Goal: Complete application form: Complete application form

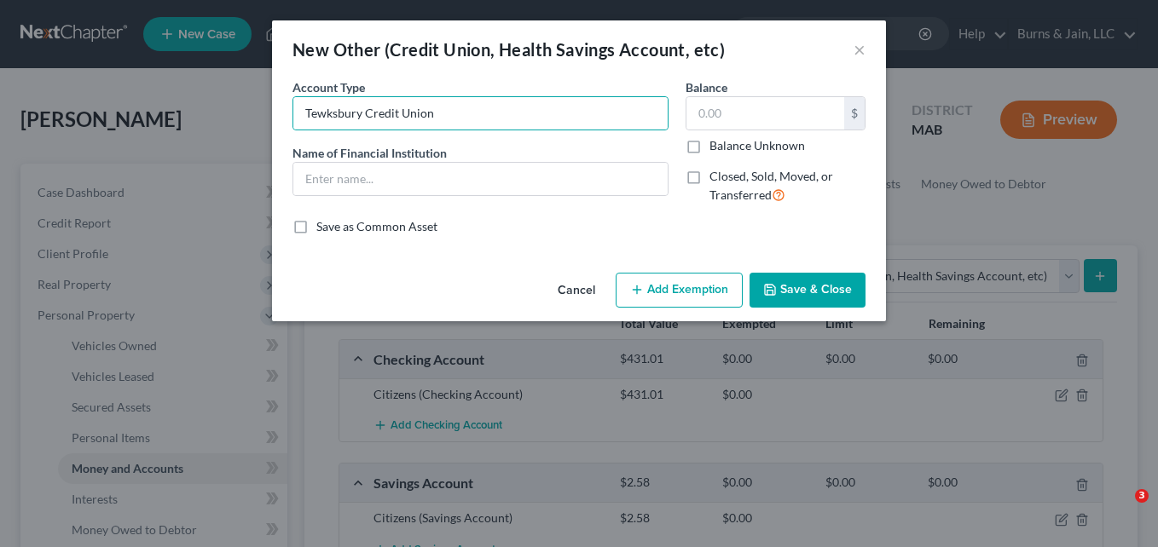
select select "other"
type input "T"
type input "Credit Union"
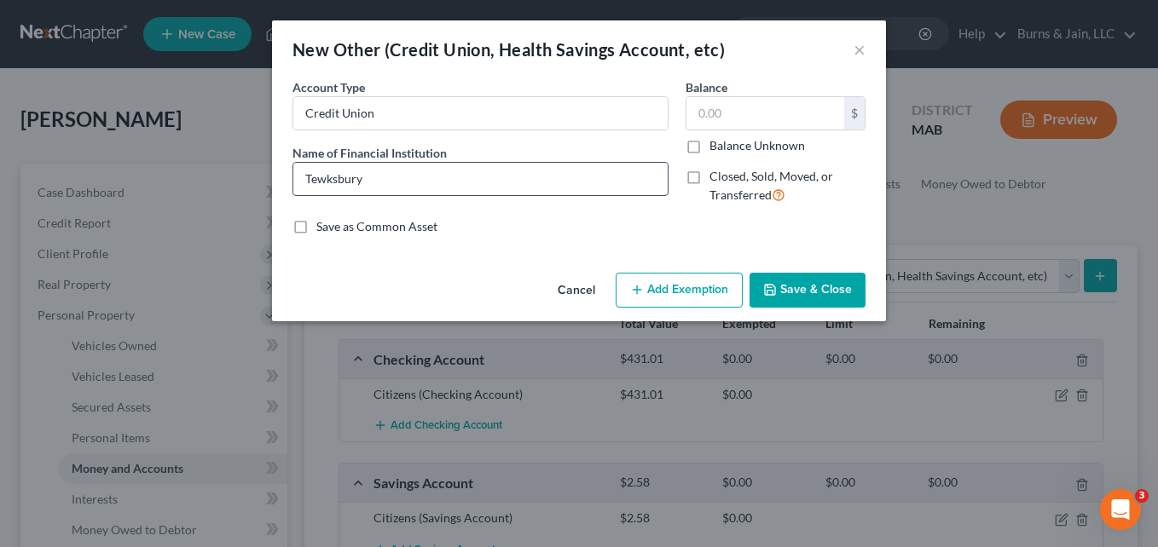
click at [392, 182] on input "Tewksbury" at bounding box center [480, 179] width 374 height 32
type input "Tewksbury Federal Credit Union"
click at [768, 115] on input "text" at bounding box center [765, 113] width 158 height 32
click at [768, 121] on input "text" at bounding box center [765, 113] width 158 height 32
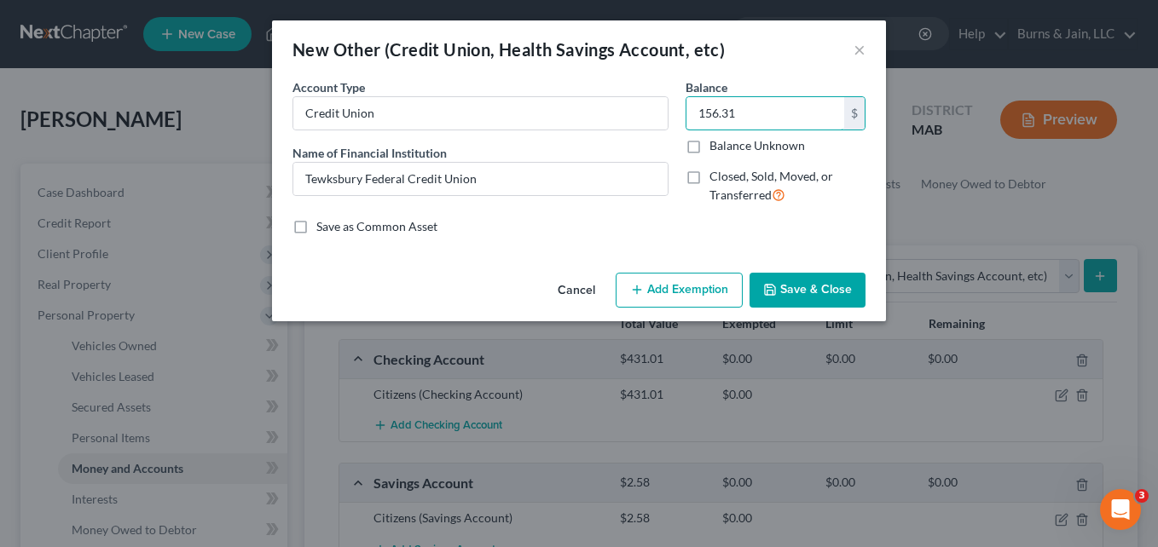
type input "156.31"
click at [819, 289] on button "Save & Close" at bounding box center [808, 291] width 116 height 36
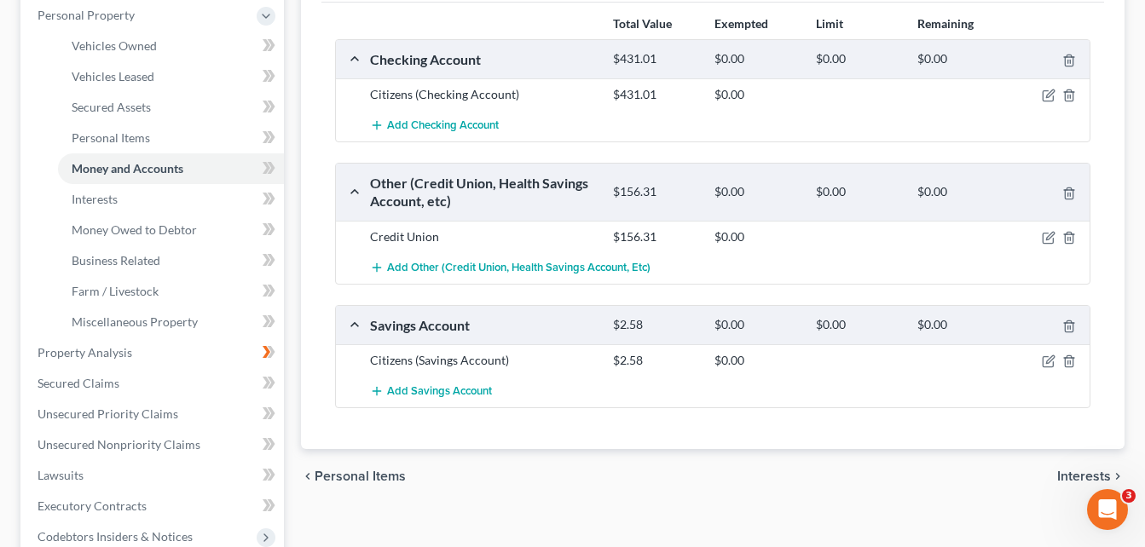
scroll to position [341, 0]
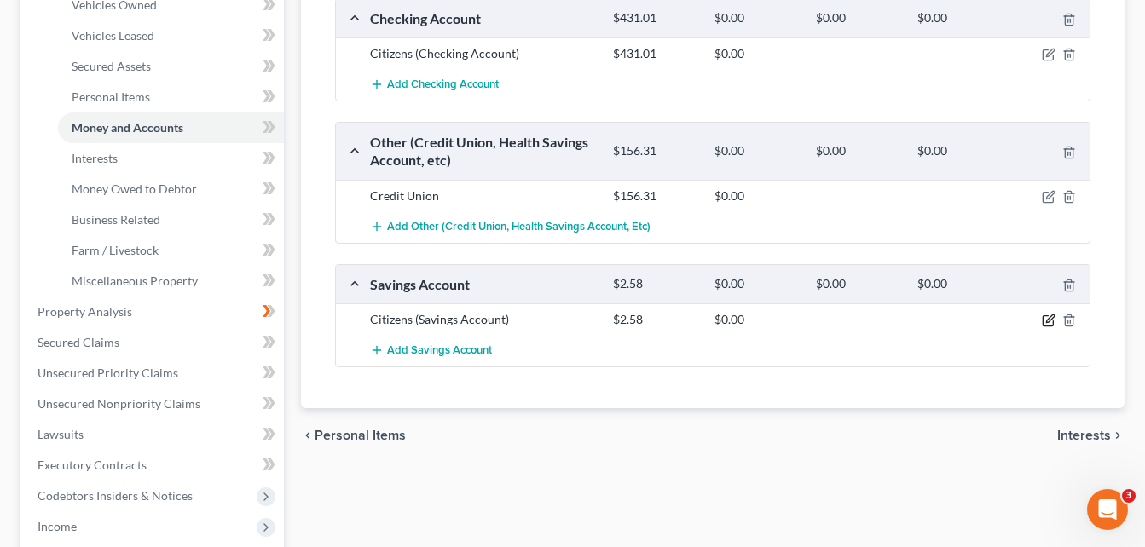
click at [1051, 321] on icon "button" at bounding box center [1049, 321] width 14 height 14
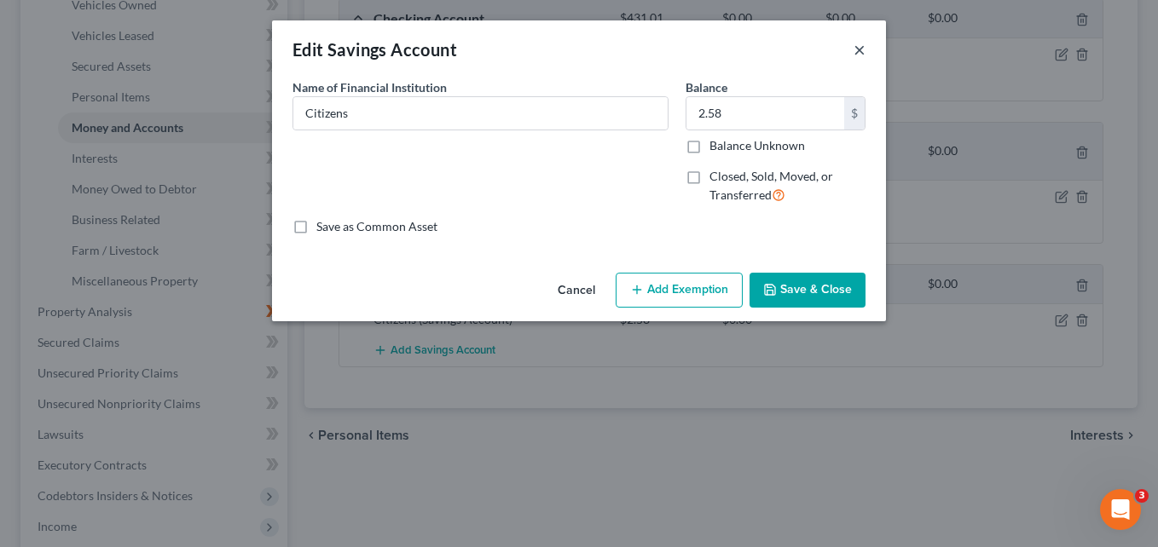
click at [859, 47] on button "×" at bounding box center [860, 49] width 12 height 20
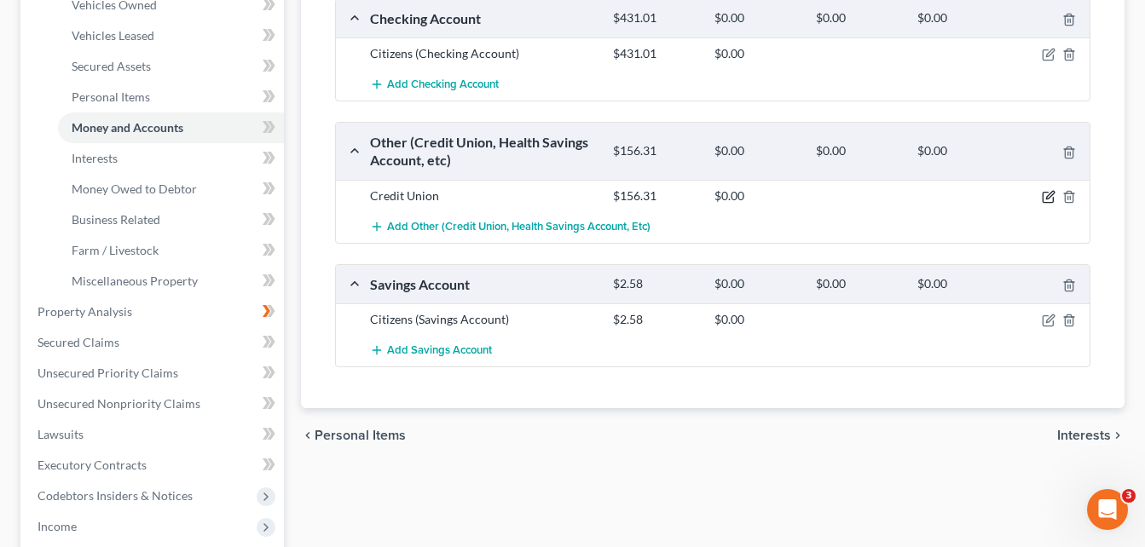
click at [1049, 194] on icon "button" at bounding box center [1049, 197] width 14 height 14
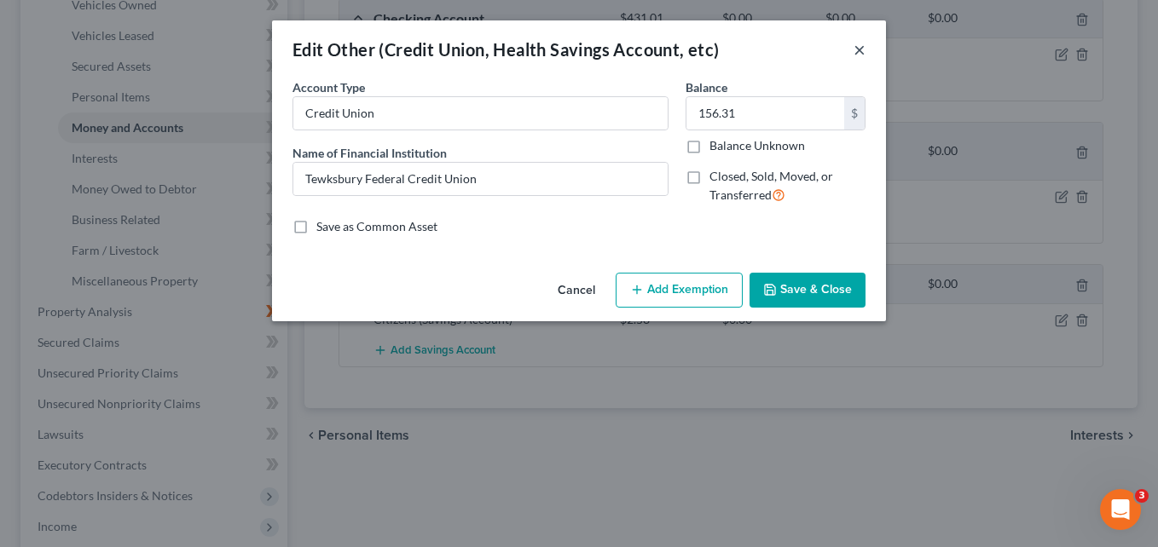
click at [860, 50] on button "×" at bounding box center [860, 49] width 12 height 20
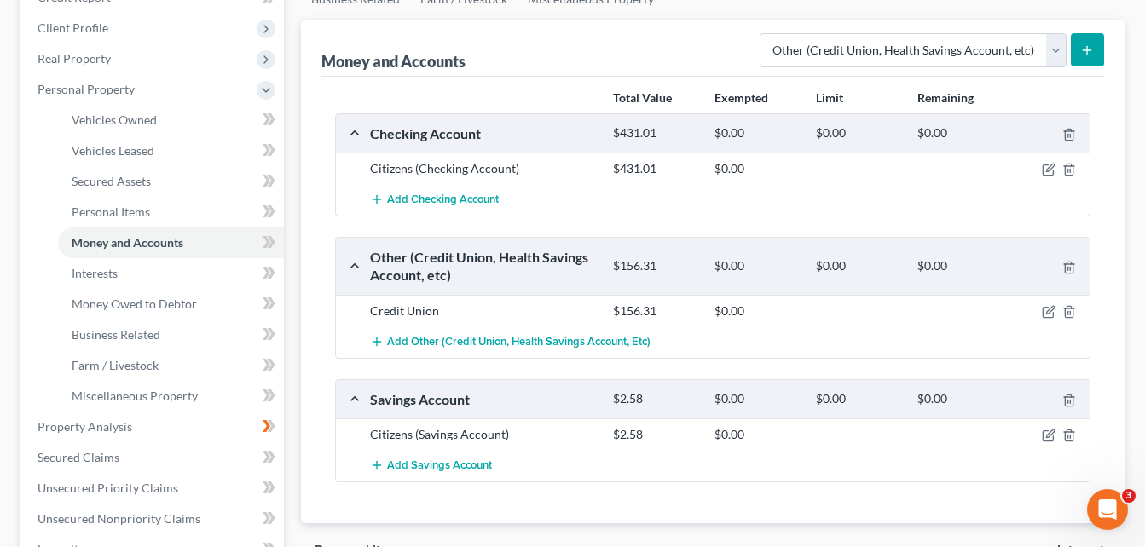
scroll to position [171, 0]
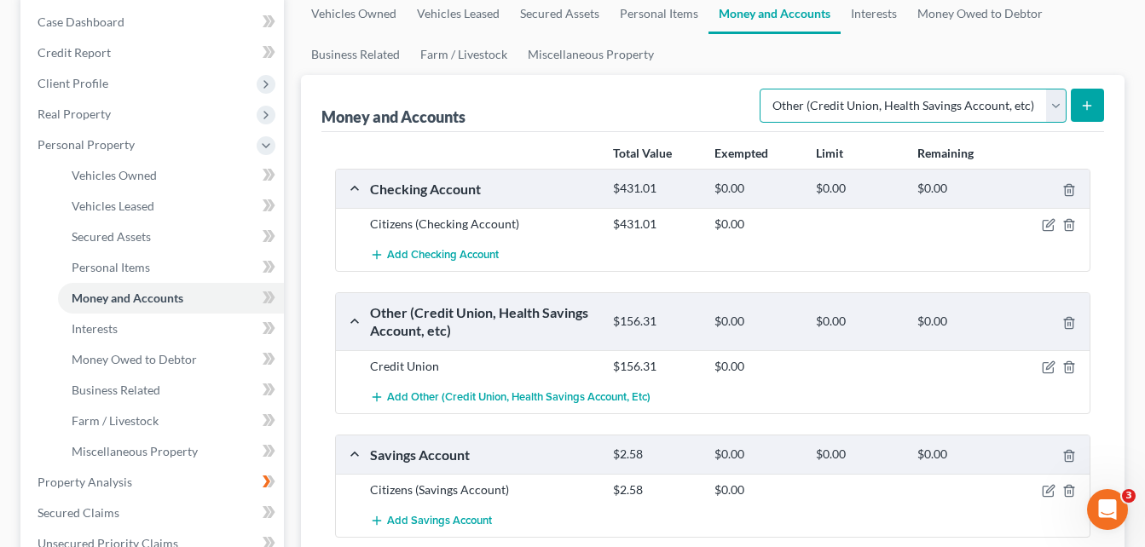
click at [1058, 101] on select "Select Account Type Brokerage Cash on Hand Certificates of Deposit Checking Acc…" at bounding box center [913, 106] width 307 height 34
click at [1056, 101] on select "Select Account Type Brokerage Cash on Hand Certificates of Deposit Checking Acc…" at bounding box center [913, 106] width 307 height 34
select select "brokerage"
click at [763, 89] on select "Select Account Type Brokerage Cash on Hand Certificates of Deposit Checking Acc…" at bounding box center [913, 106] width 307 height 34
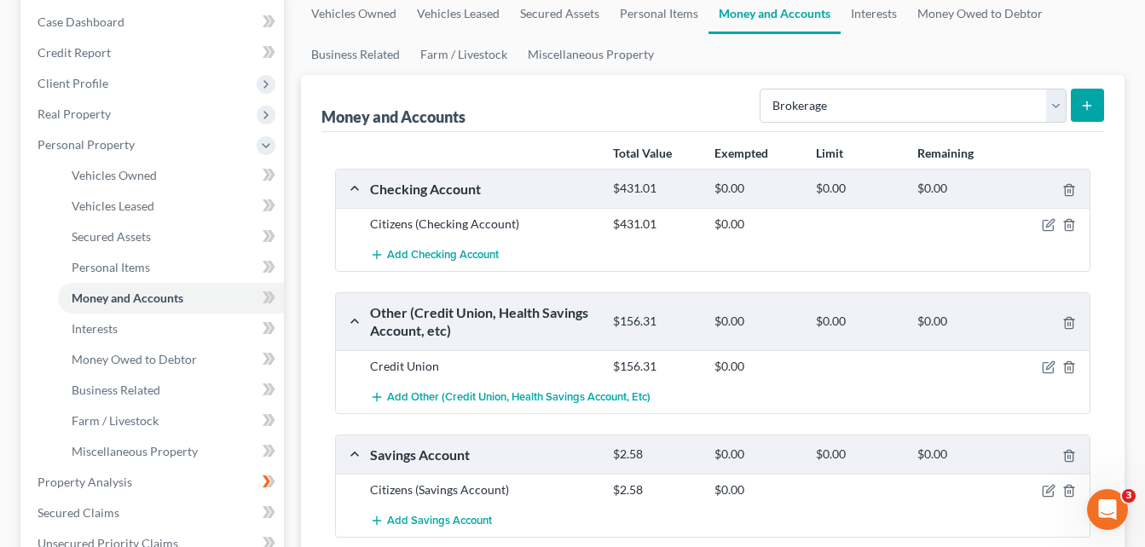
click at [1086, 96] on button "submit" at bounding box center [1087, 105] width 33 height 33
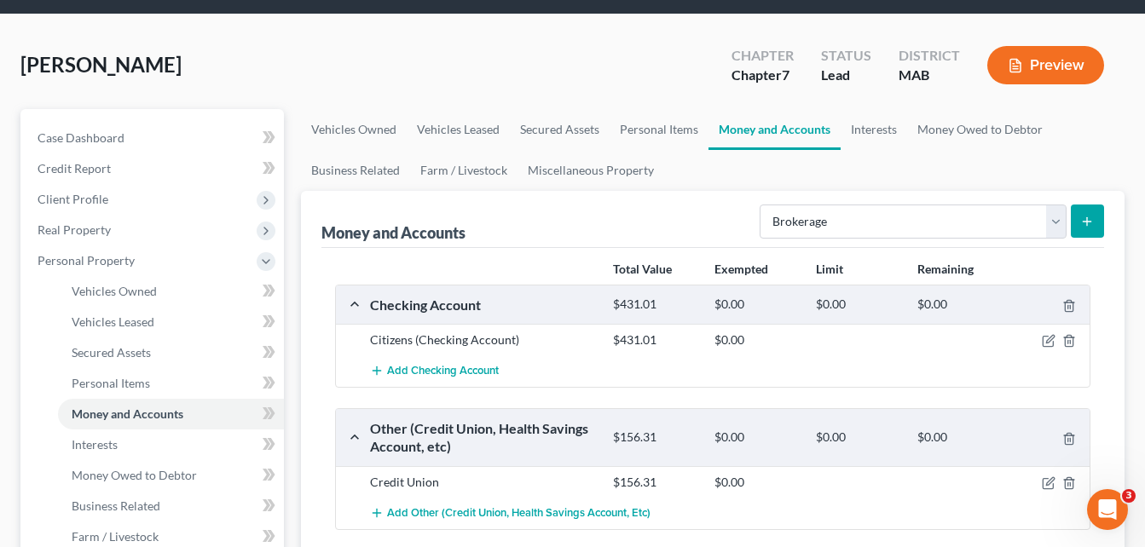
scroll to position [0, 0]
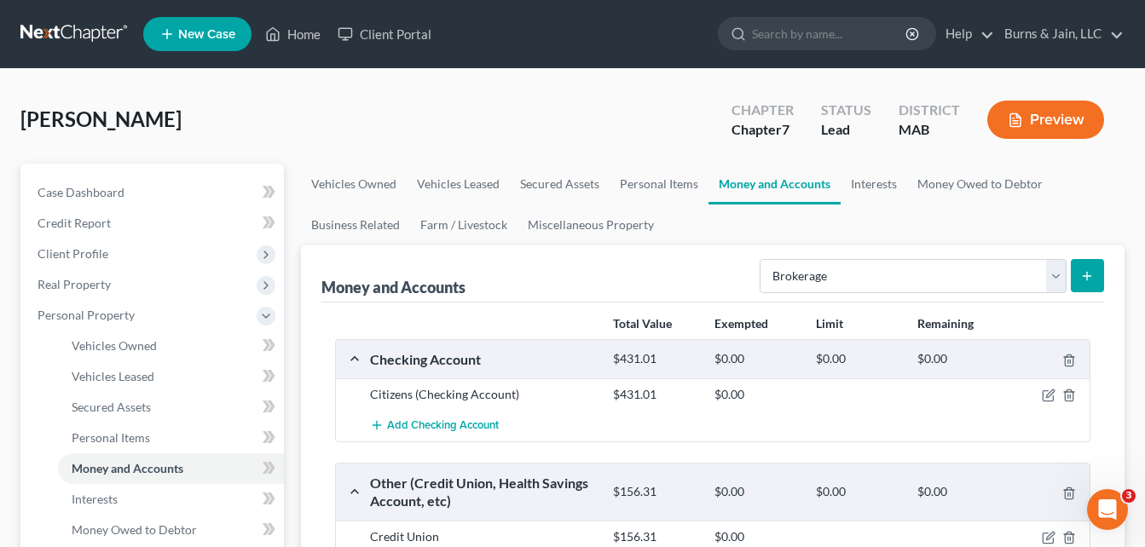
click at [1087, 271] on icon "submit" at bounding box center [1087, 276] width 14 height 14
click at [1052, 284] on select "Select Account Type Brokerage Cash on Hand Certificates of Deposit Checking Acc…" at bounding box center [913, 276] width 307 height 34
select select "brokerage"
click at [763, 259] on select "Select Account Type Brokerage Cash on Hand Certificates of Deposit Checking Acc…" at bounding box center [913, 276] width 307 height 34
click at [1093, 278] on icon "submit" at bounding box center [1087, 276] width 14 height 14
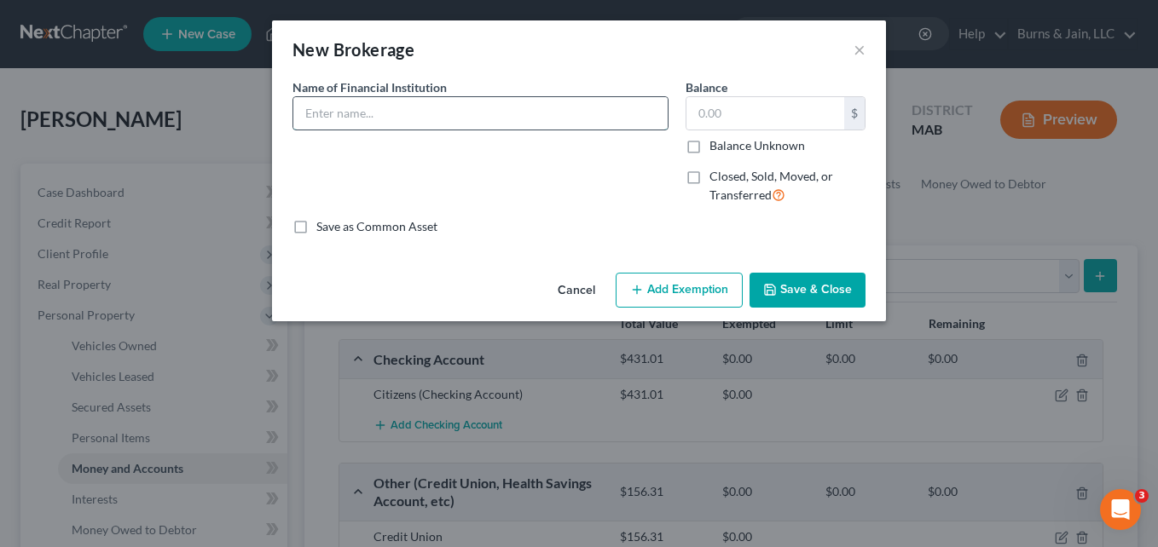
click at [454, 113] on input "text" at bounding box center [480, 113] width 374 height 32
type input "S"
type input "[PERSON_NAME] [PERSON_NAME]"
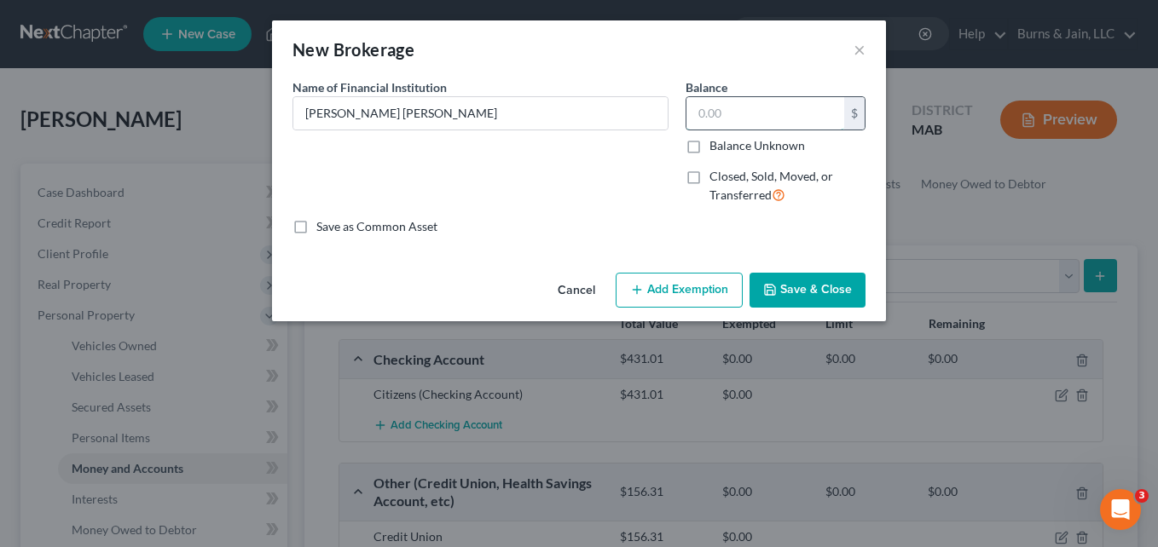
click at [759, 124] on input "text" at bounding box center [765, 113] width 158 height 32
type input "303.65"
click at [829, 292] on button "Save & Close" at bounding box center [808, 291] width 116 height 36
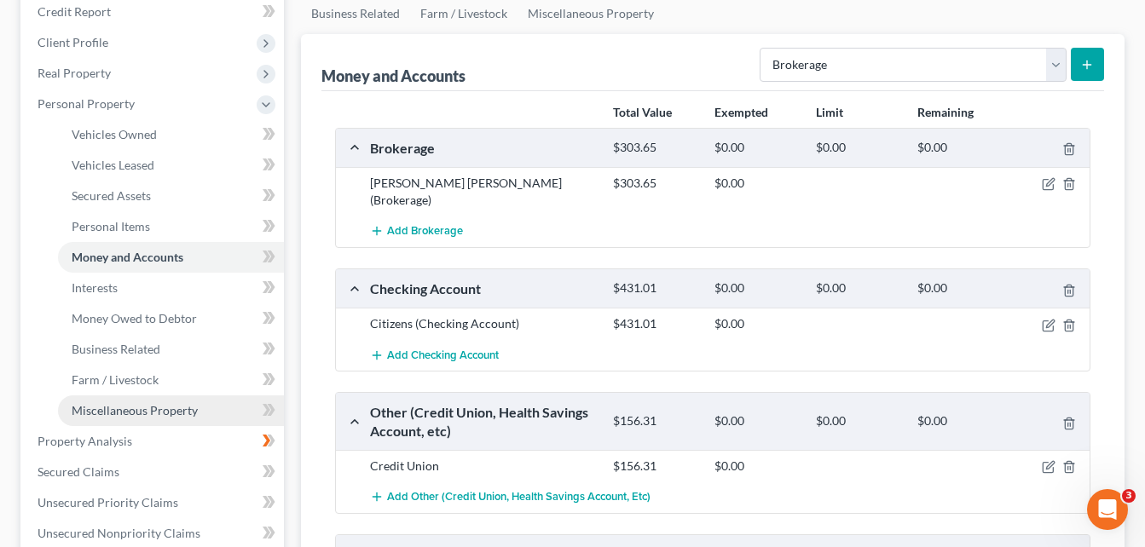
scroll to position [171, 0]
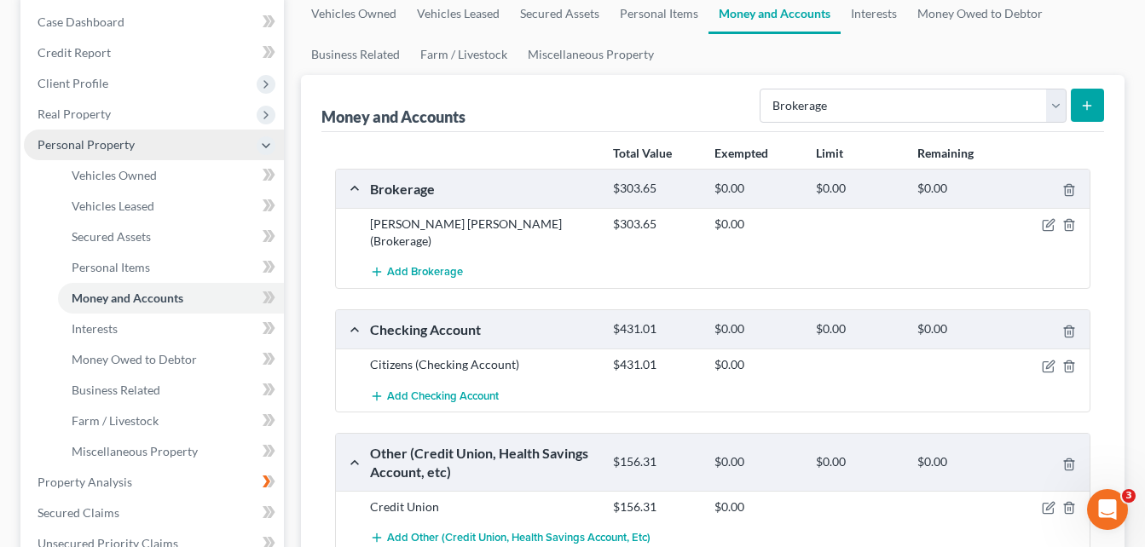
click at [273, 147] on icon at bounding box center [266, 145] width 19 height 19
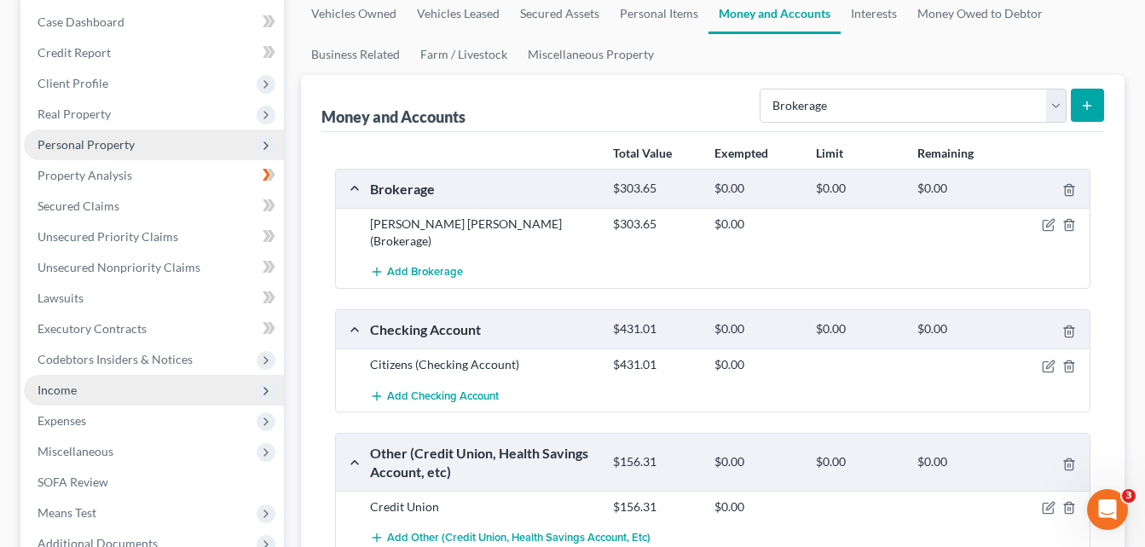
click at [260, 392] on icon at bounding box center [266, 392] width 14 height 14
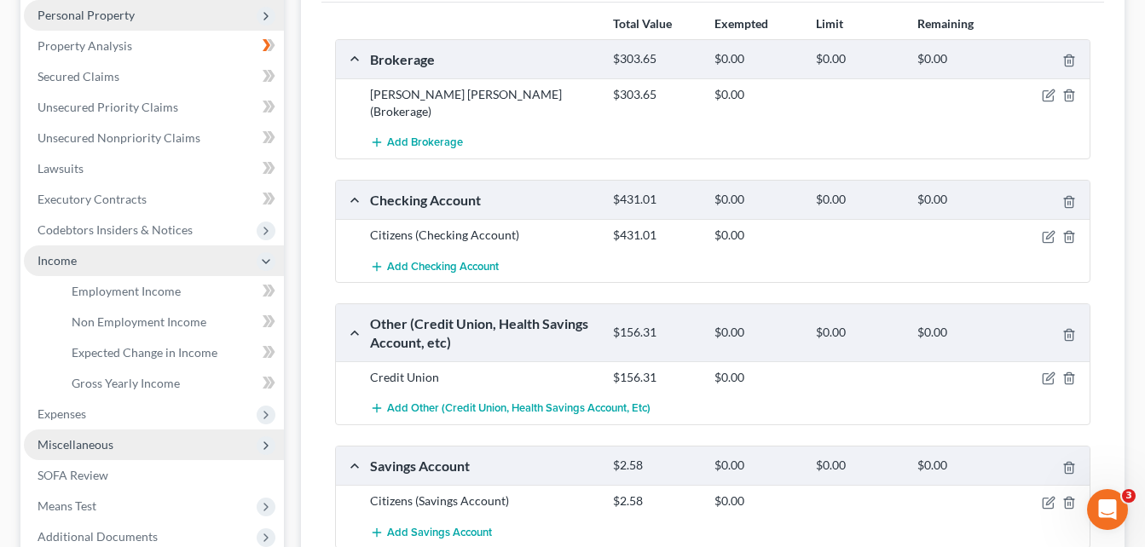
scroll to position [341, 0]
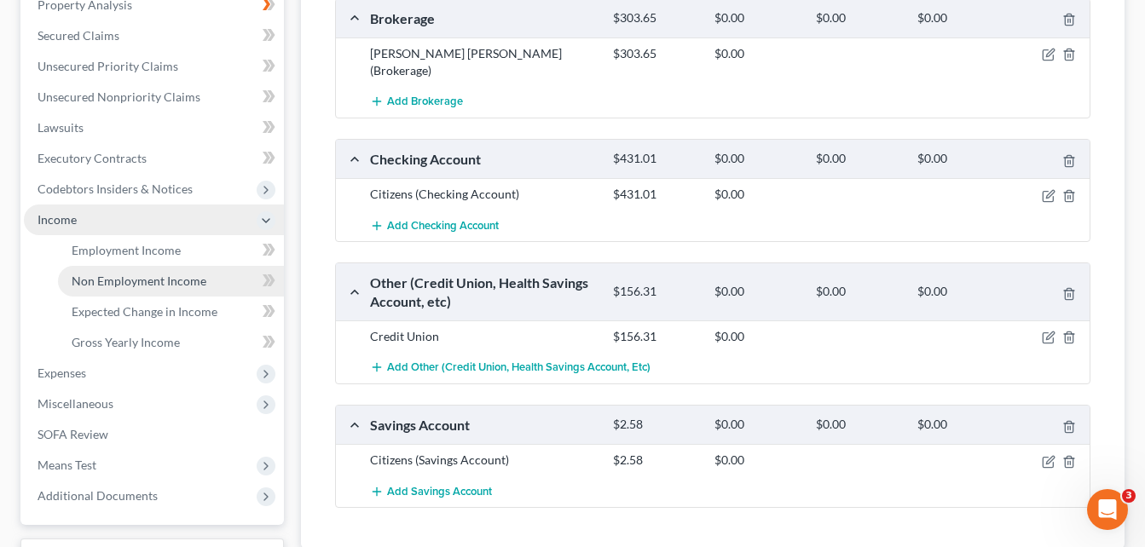
click at [172, 281] on span "Non Employment Income" at bounding box center [139, 281] width 135 height 14
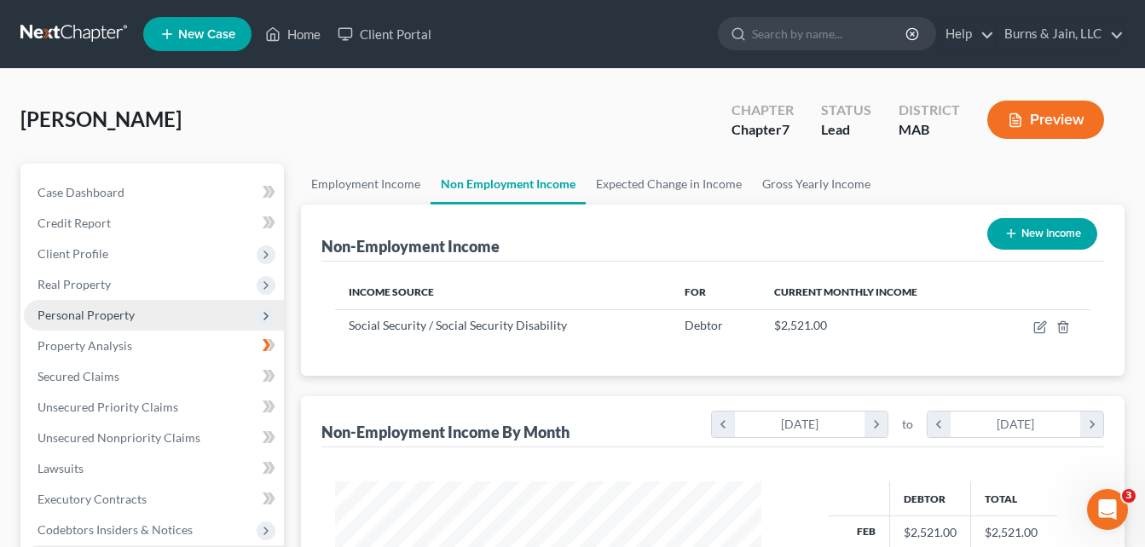
click at [1053, 232] on button "New Income" at bounding box center [1042, 234] width 110 height 32
select select "0"
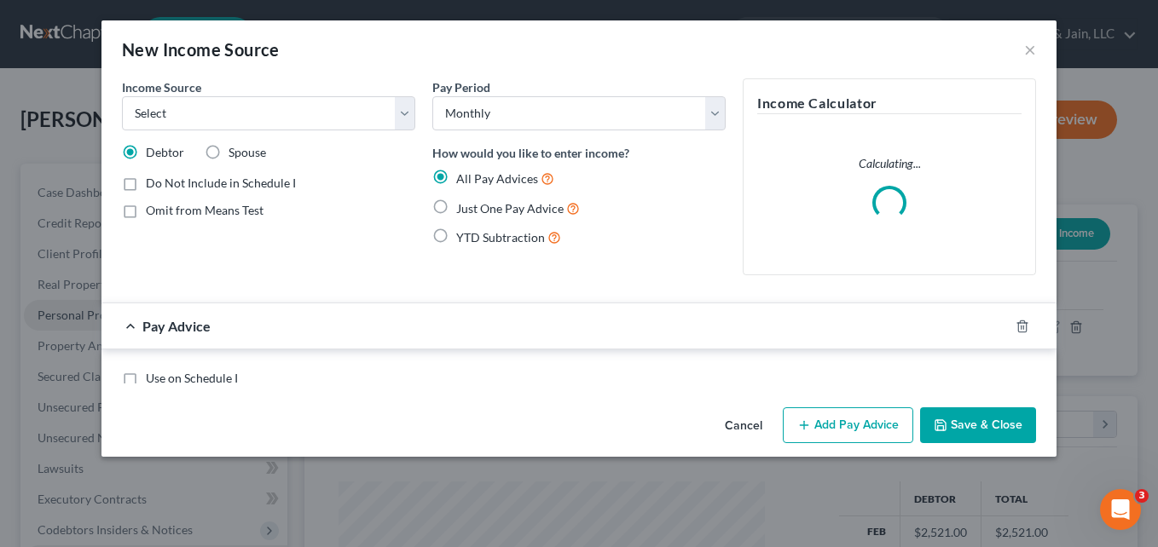
scroll to position [306, 466]
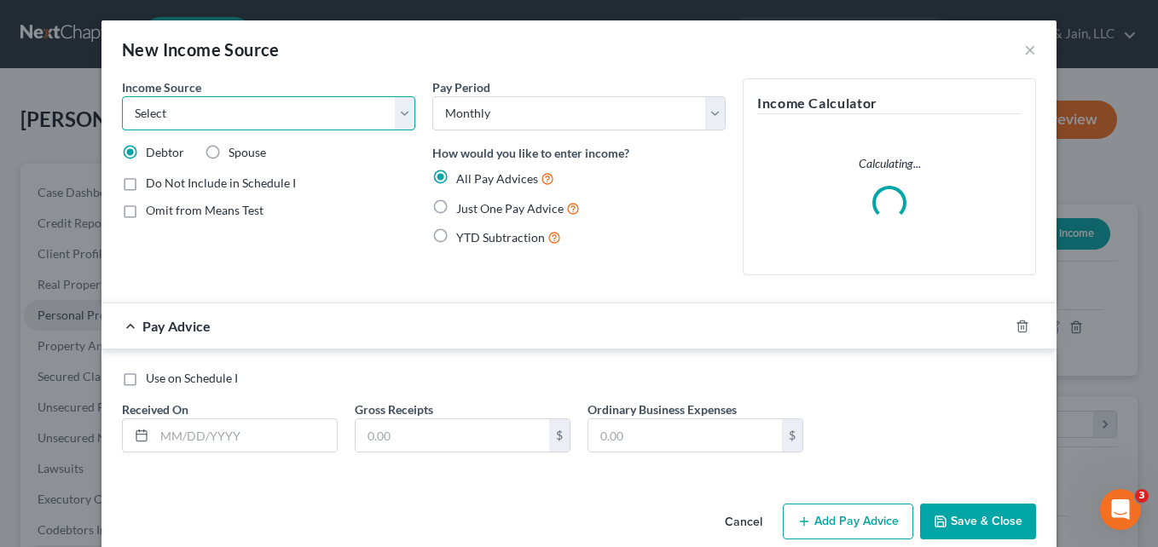
click at [402, 113] on select "Select Unemployment Disability (from employer) Pension Retirement Social Securi…" at bounding box center [268, 113] width 293 height 34
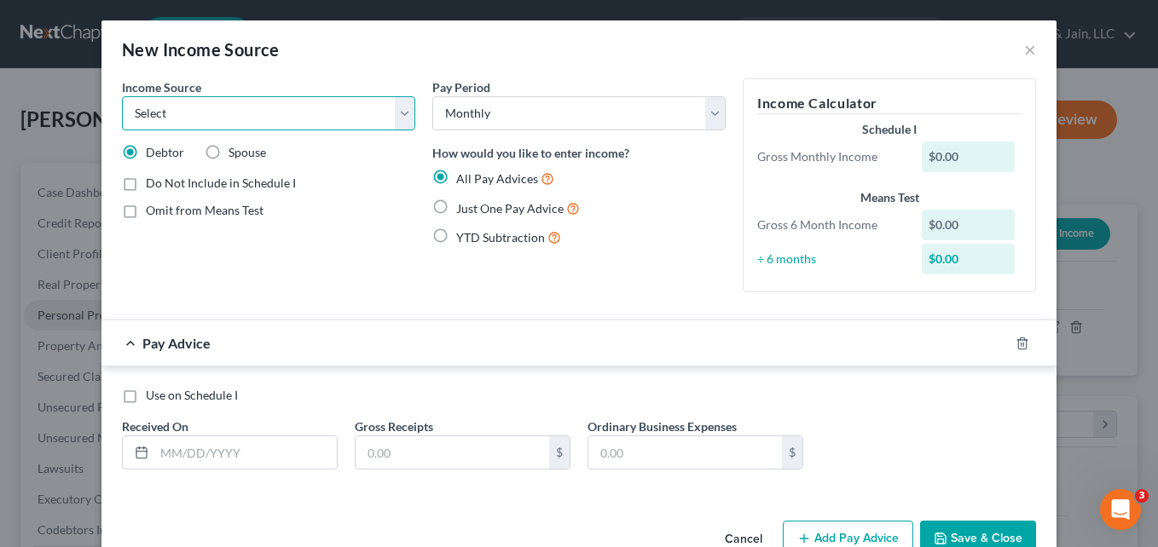
select select "2"
click at [122, 96] on select "Select Unemployment Disability (from employer) Pension Retirement Social Securi…" at bounding box center [268, 113] width 293 height 34
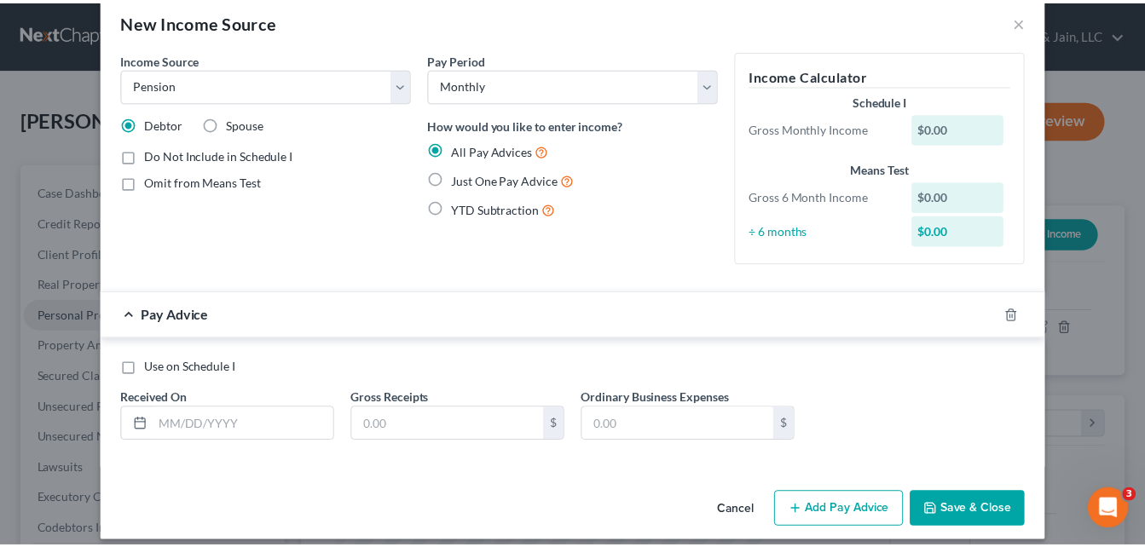
scroll to position [43, 0]
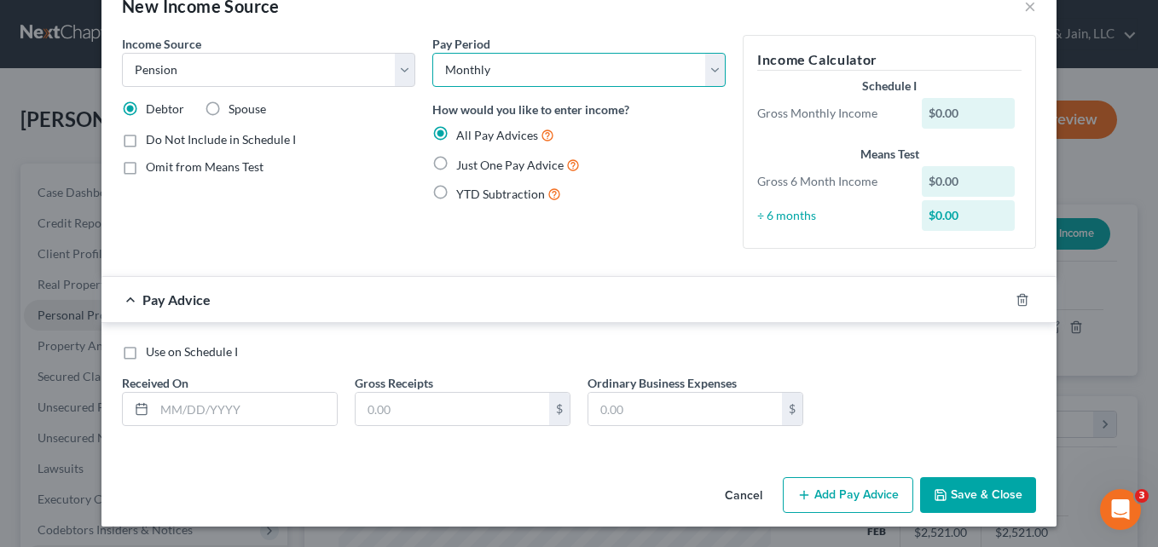
click at [714, 72] on select "Select Monthly Twice Monthly Every Other Week Weekly" at bounding box center [578, 70] width 293 height 34
click at [713, 72] on select "Select Monthly Twice Monthly Every Other Week Weekly" at bounding box center [578, 70] width 293 height 34
drag, startPoint x: 216, startPoint y: 410, endPoint x: 232, endPoint y: 421, distance: 19.6
click at [216, 410] on input "text" at bounding box center [245, 409] width 182 height 32
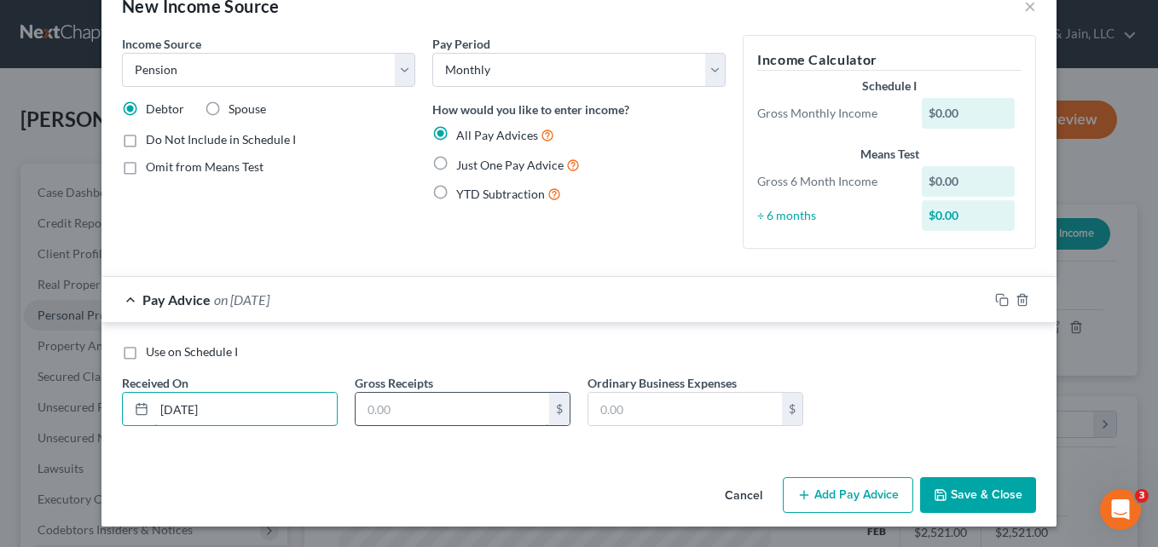
type input "[DATE]"
click at [435, 416] on input "text" at bounding box center [453, 409] width 194 height 32
type input "483.01"
click at [980, 496] on button "Save & Close" at bounding box center [978, 496] width 116 height 36
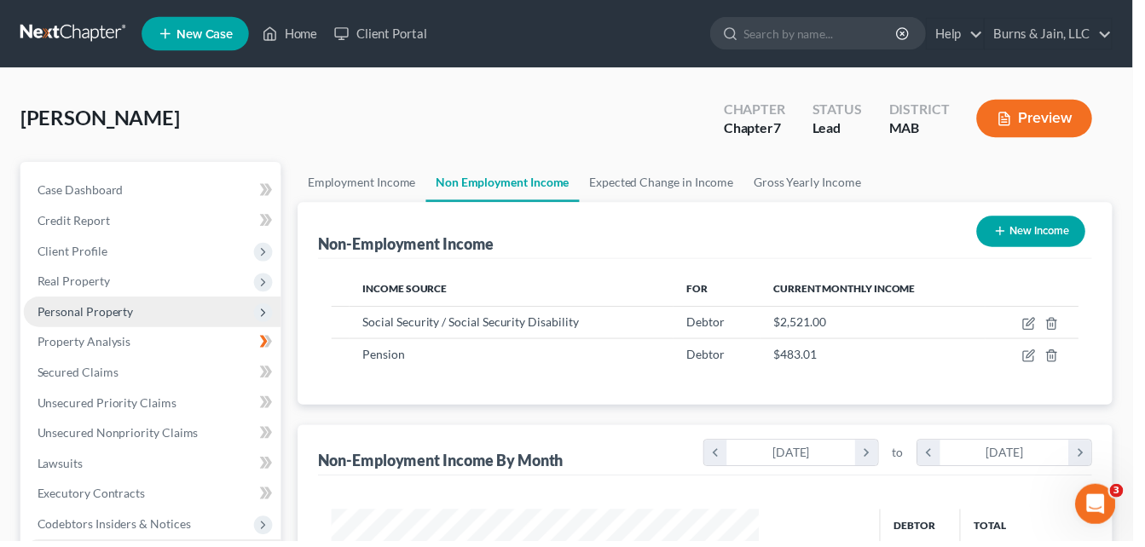
scroll to position [852417, 852262]
